Goal: Task Accomplishment & Management: Complete application form

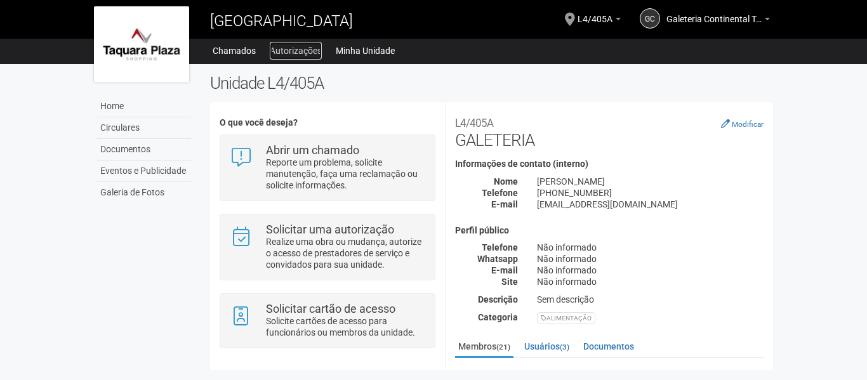
click at [312, 49] on link "Autorizações" at bounding box center [296, 51] width 52 height 18
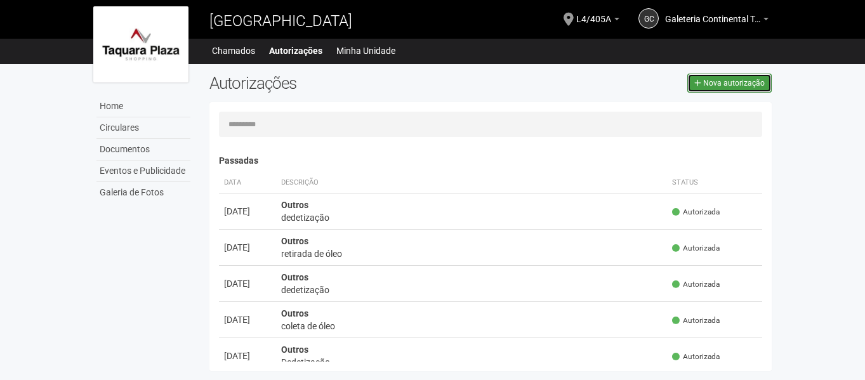
click at [732, 82] on span "Nova autorização" at bounding box center [734, 83] width 62 height 9
select select "**"
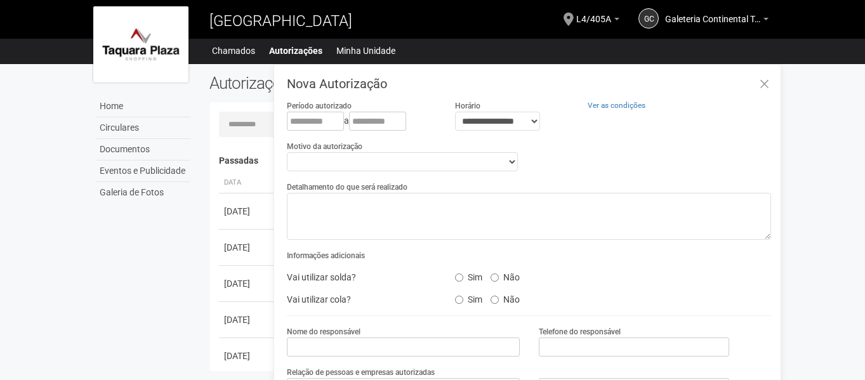
scroll to position [20, 0]
